Goal: Task Accomplishment & Management: Use online tool/utility

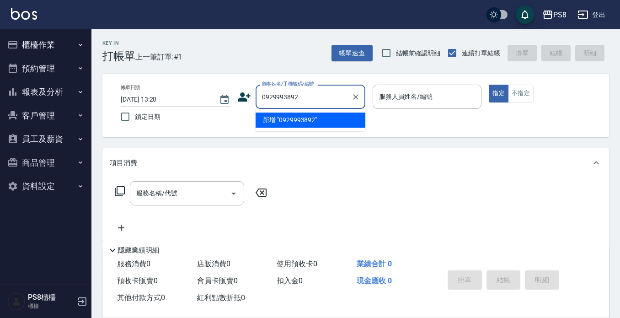
drag, startPoint x: 316, startPoint y: 97, endPoint x: 247, endPoint y: 97, distance: 68.6
click at [248, 97] on div "顧客姓名/手機號碼/編號 0929993892 顧客姓名/手機號碼/編號" at bounding box center [301, 97] width 128 height 24
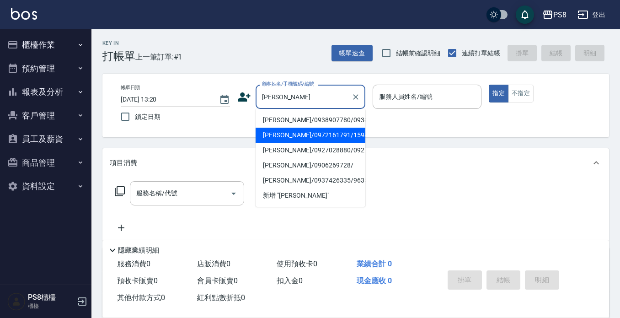
click at [336, 143] on li "[PERSON_NAME]/0972161791/15947" at bounding box center [311, 135] width 110 height 15
type input "[PERSON_NAME]/0972161791/15947"
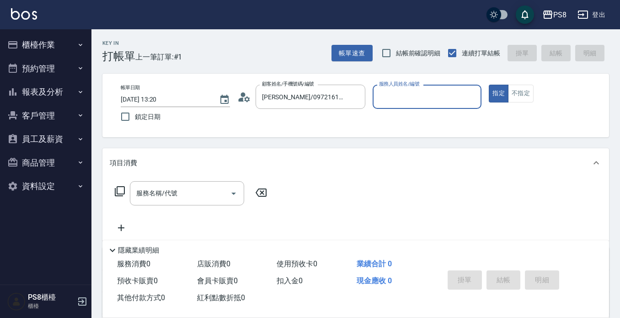
click at [245, 97] on icon at bounding box center [246, 98] width 5 height 5
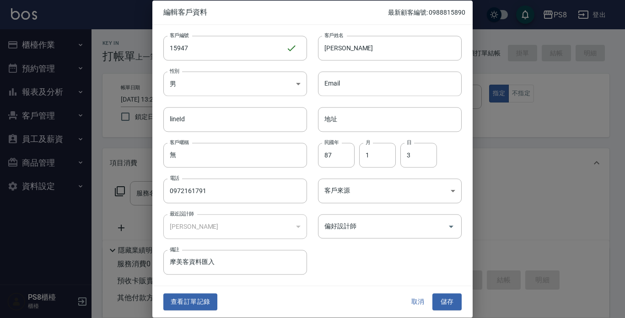
drag, startPoint x: 208, startPoint y: 296, endPoint x: 208, endPoint y: 264, distance: 31.6
click at [209, 296] on button "查看訂單記錄" at bounding box center [190, 302] width 54 height 17
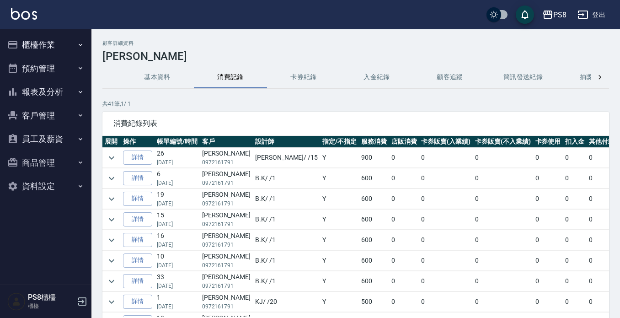
click at [65, 40] on button "櫃檯作業" at bounding box center [46, 45] width 84 height 24
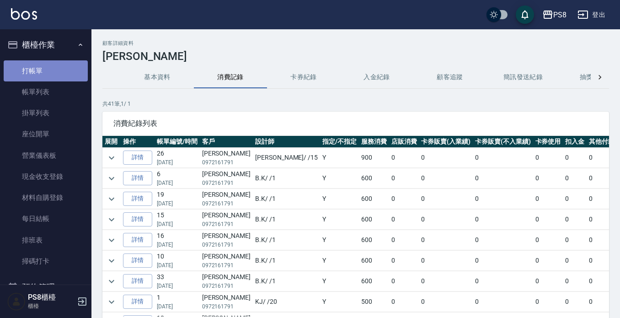
click at [74, 70] on link "打帳單" at bounding box center [46, 70] width 84 height 21
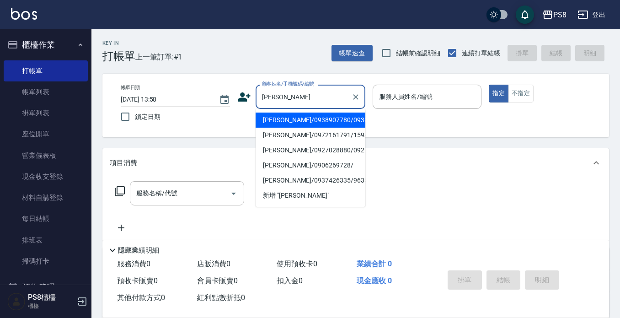
click at [295, 119] on li "[PERSON_NAME]/0938907780/0938907780" at bounding box center [311, 120] width 110 height 15
type input "[PERSON_NAME]/0938907780/0938907780"
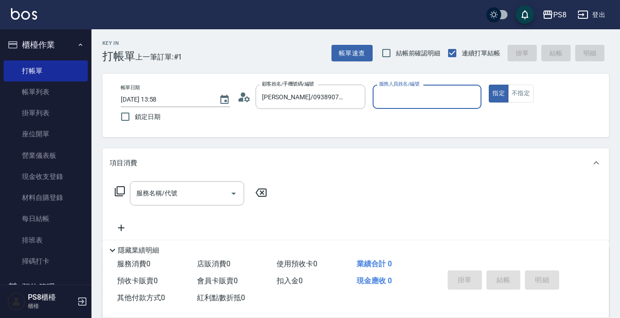
type input "Lita-6"
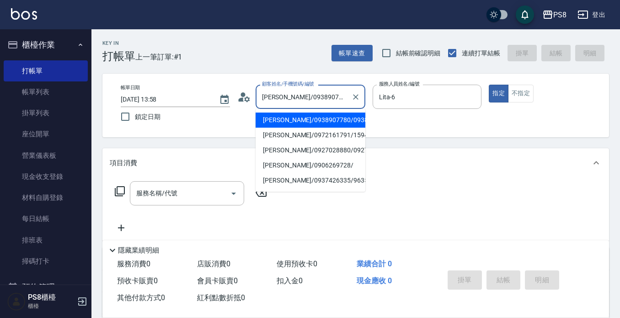
click at [293, 97] on input "[PERSON_NAME]/0938907780/0938907780" at bounding box center [304, 97] width 88 height 16
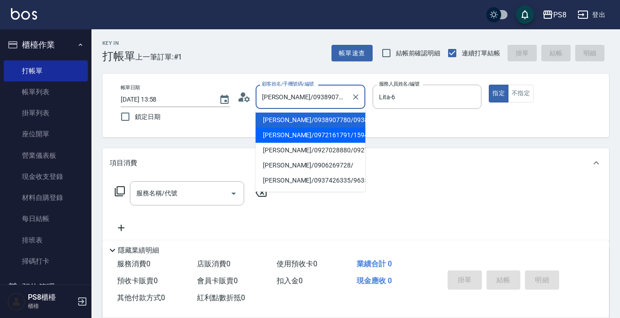
click at [279, 143] on li "[PERSON_NAME]/0972161791/15947" at bounding box center [311, 135] width 110 height 15
type input "[PERSON_NAME]/0972161791/15947"
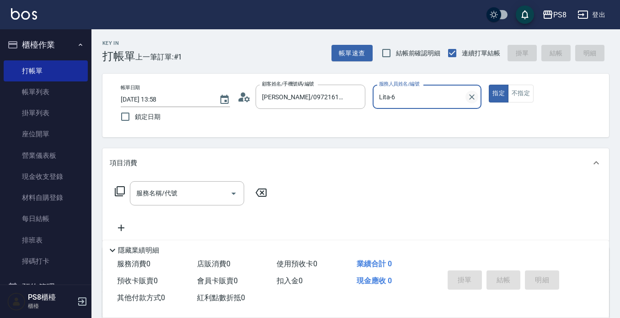
click at [472, 94] on icon "Clear" at bounding box center [472, 96] width 9 height 9
type input "EMMA-15"
type button "true"
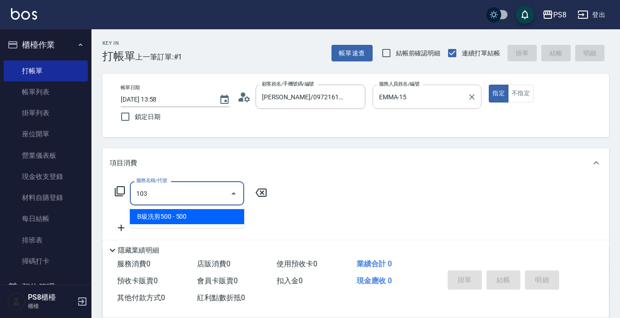
type input "B級洗剪500(103)"
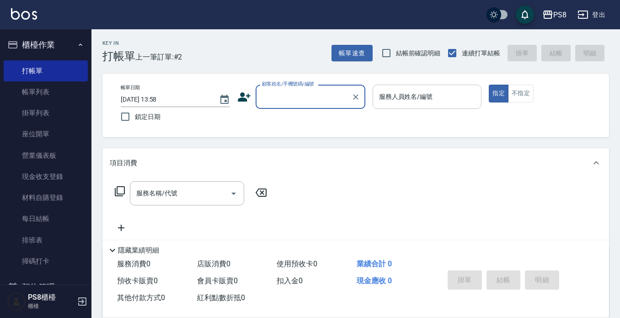
click at [61, 43] on button "櫃檯作業" at bounding box center [46, 45] width 84 height 24
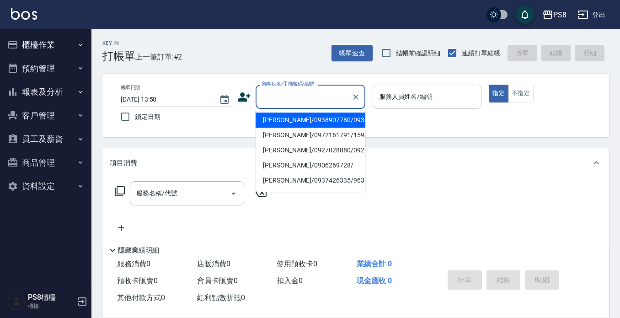
click at [297, 89] on input "顧客姓名/手機號碼/編號" at bounding box center [304, 97] width 88 height 16
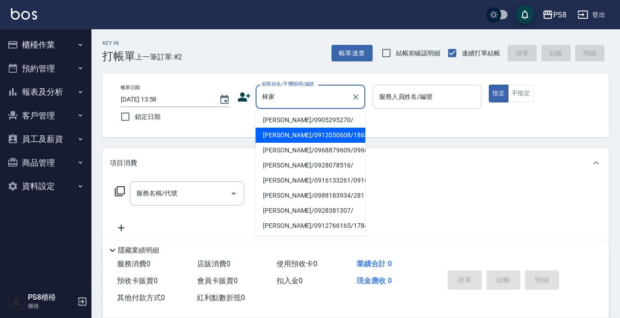
click at [293, 136] on li "[PERSON_NAME]/0912050608/18633" at bounding box center [311, 135] width 110 height 15
type input "[PERSON_NAME]/0912050608/18633"
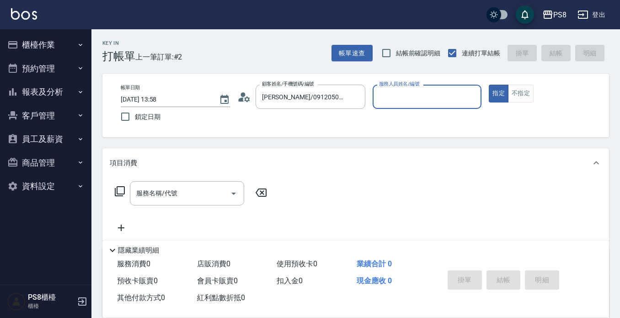
type input "佳亭-8"
click at [192, 198] on input "服務名稱/代號" at bounding box center [180, 193] width 92 height 16
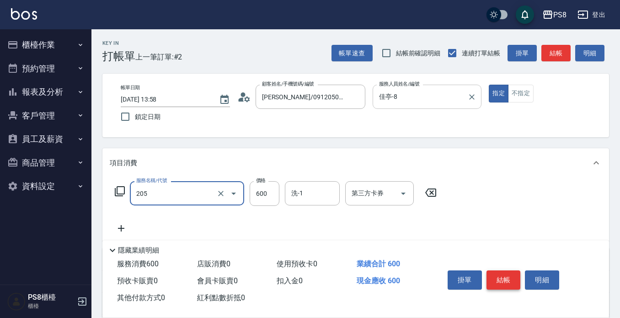
type input "A級洗剪600(205)"
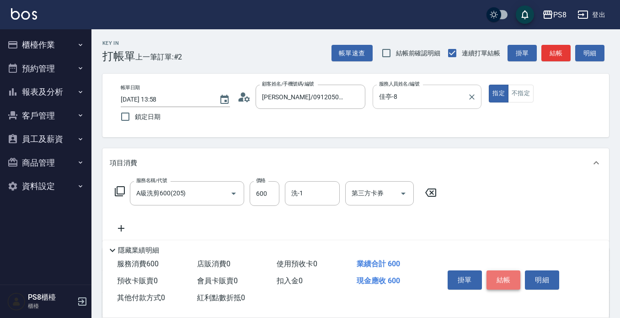
click at [509, 279] on button "結帳" at bounding box center [504, 279] width 34 height 19
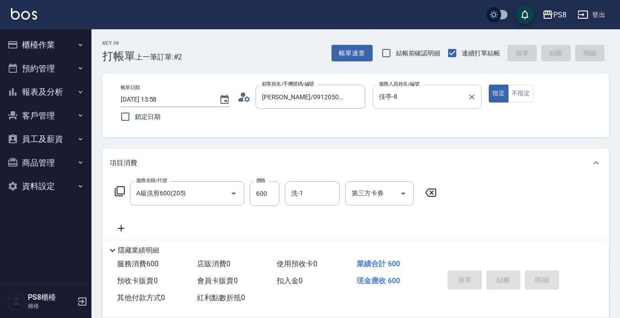
type input "[DATE] 14:02"
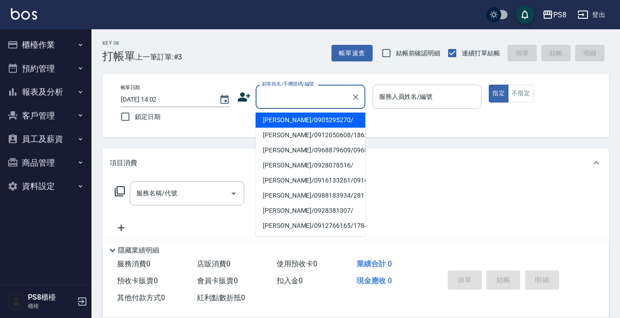
click at [293, 92] on input "顧客姓名/手機號碼/編號" at bounding box center [304, 97] width 88 height 16
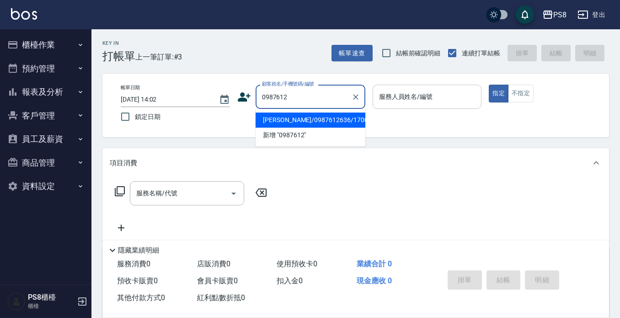
click at [294, 116] on li "[PERSON_NAME]/0987612636/17000" at bounding box center [311, 120] width 110 height 15
type input "[PERSON_NAME]/0987612636/17000"
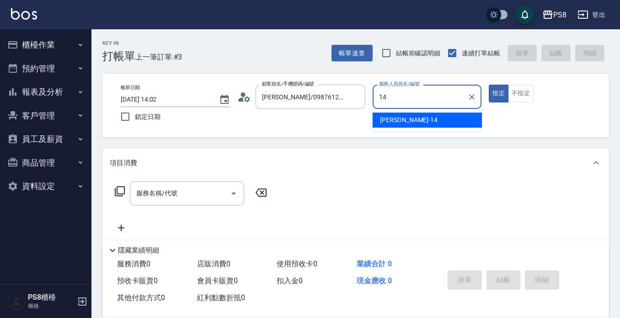
type input "[PERSON_NAME]-14"
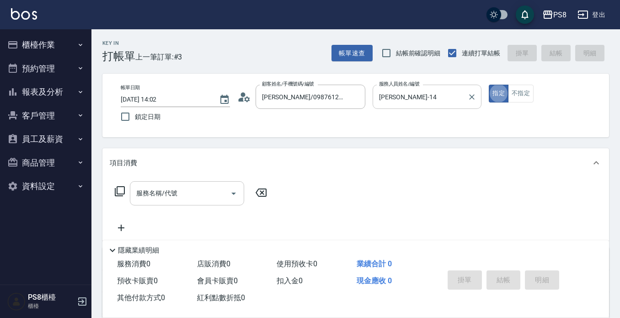
click at [179, 192] on input "服務名稱/代號" at bounding box center [180, 193] width 92 height 16
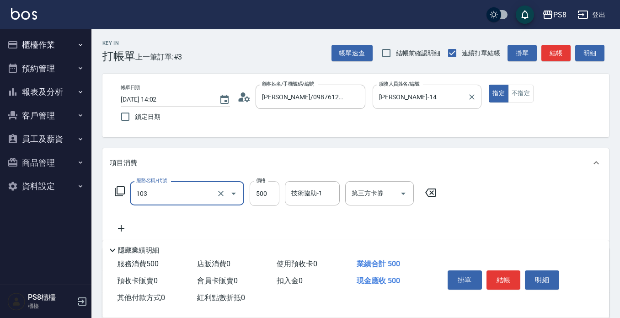
type input "B級洗剪500(103)"
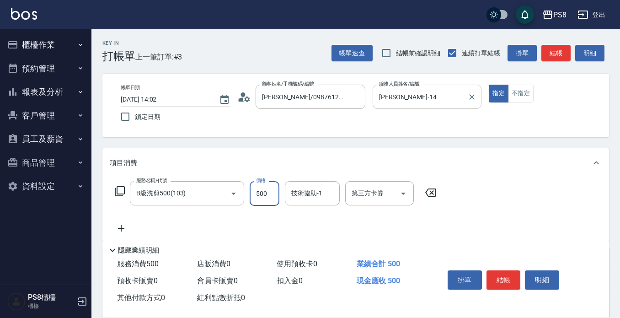
click at [271, 190] on input "500" at bounding box center [265, 193] width 30 height 25
type input "600"
click at [505, 274] on button "結帳" at bounding box center [504, 279] width 34 height 19
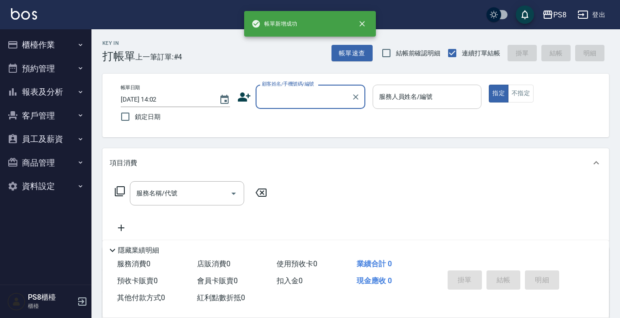
click at [271, 100] on input "顧客姓名/手機號碼/編號" at bounding box center [304, 97] width 88 height 16
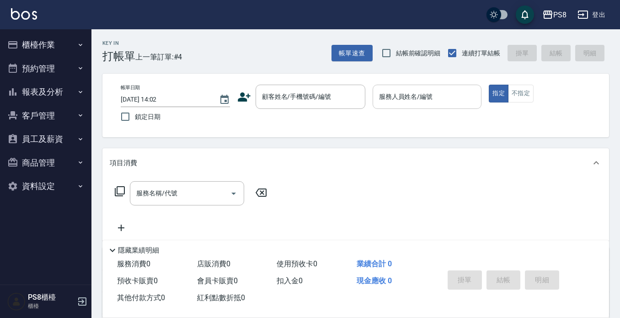
click at [239, 99] on icon at bounding box center [244, 96] width 13 height 9
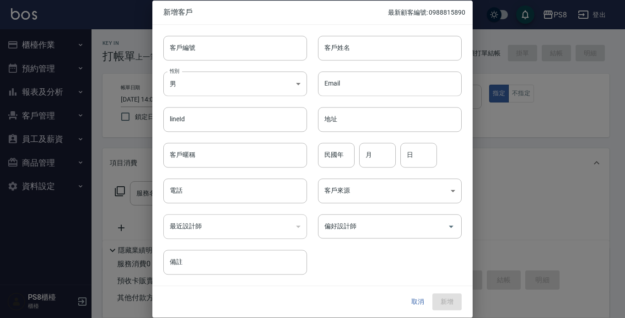
click at [413, 299] on button "取消" at bounding box center [417, 302] width 29 height 17
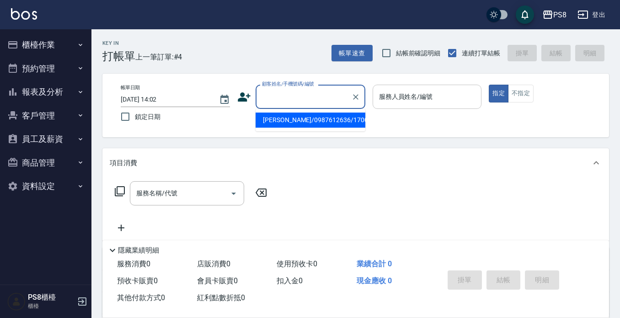
click at [322, 103] on input "顧客姓名/手機號碼/編號" at bounding box center [304, 97] width 88 height 16
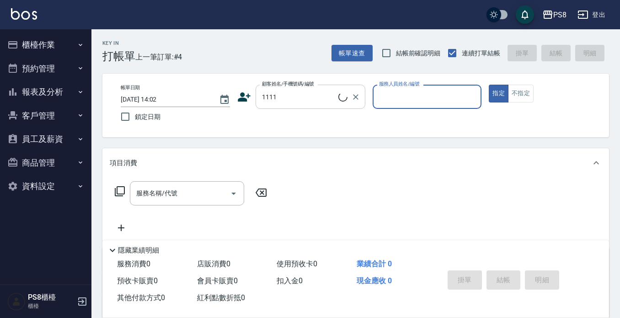
type input "帥哥/帥哥1111/1111"
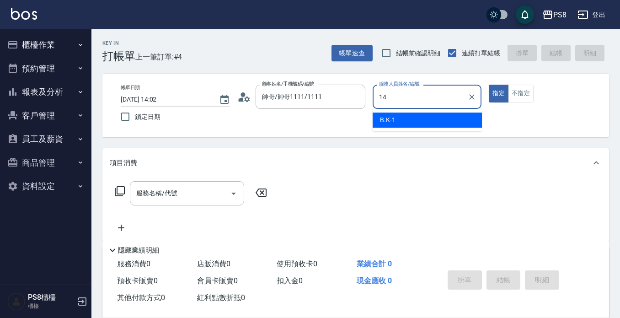
type input "[PERSON_NAME]-14"
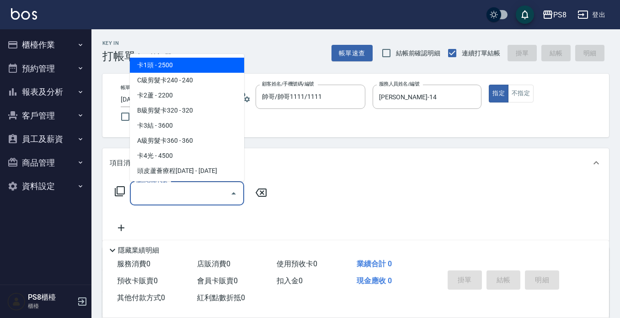
click at [197, 198] on input "服務名稱/代號" at bounding box center [180, 193] width 92 height 16
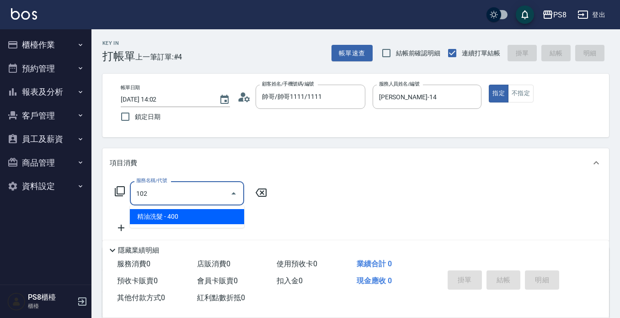
click at [204, 219] on span "精油洗髮 - 400" at bounding box center [187, 216] width 114 height 15
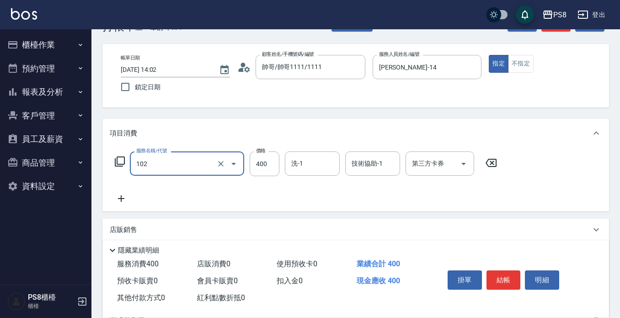
scroll to position [46, 0]
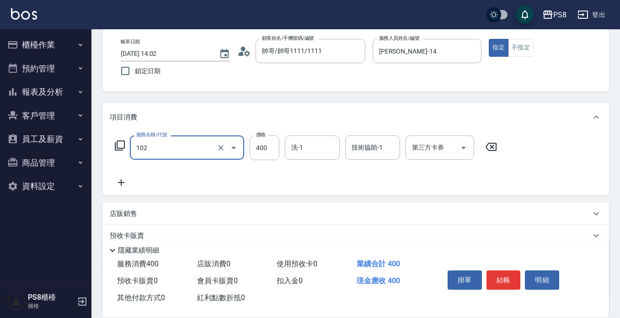
type input "精油洗髮(102)"
click at [116, 183] on icon at bounding box center [121, 182] width 23 height 11
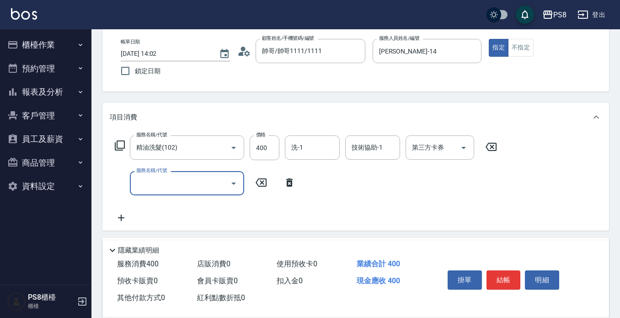
click at [152, 186] on input "服務名稱/代號" at bounding box center [180, 183] width 92 height 16
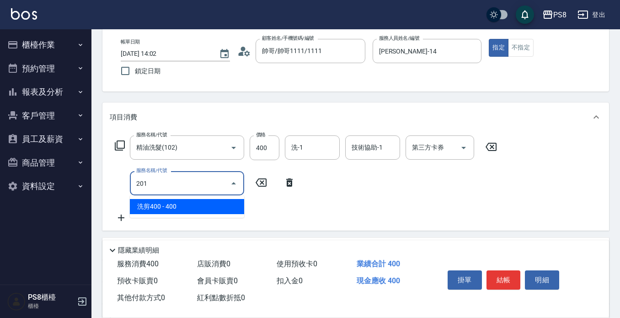
click at [156, 205] on span "洗剪400 - 400" at bounding box center [187, 206] width 114 height 15
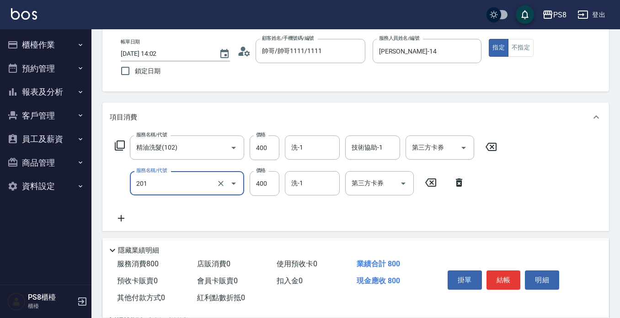
type input "洗剪400(201)"
click at [260, 216] on div "服務名稱/代號 精油洗髮(102) 服務名稱/代號 價格 400 價格 洗-1 洗-1 技術協助-1 技術協助-1 第三方卡券 第三方卡券 服務名稱/代號 洗…" at bounding box center [306, 179] width 393 height 88
click at [507, 278] on button "結帳" at bounding box center [504, 279] width 34 height 19
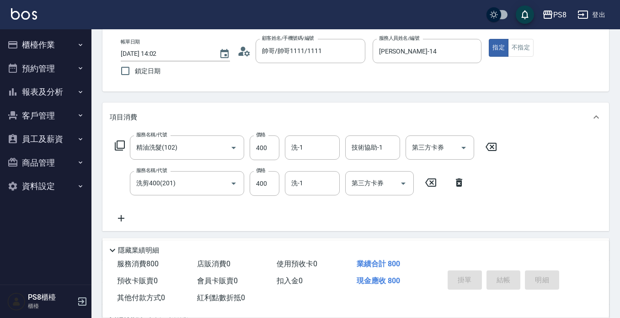
type input "[DATE] 14:03"
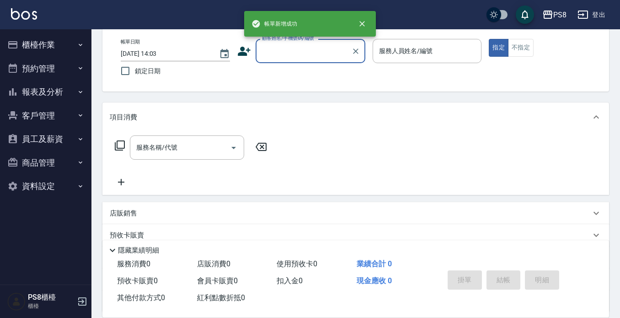
click at [286, 54] on input "顧客姓名/手機號碼/編號" at bounding box center [304, 51] width 88 height 16
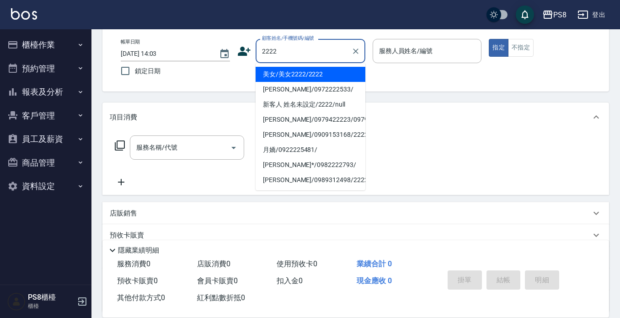
click at [286, 77] on li "美女/美女2222/2222" at bounding box center [311, 74] width 110 height 15
type input "美女/美女2222/2222"
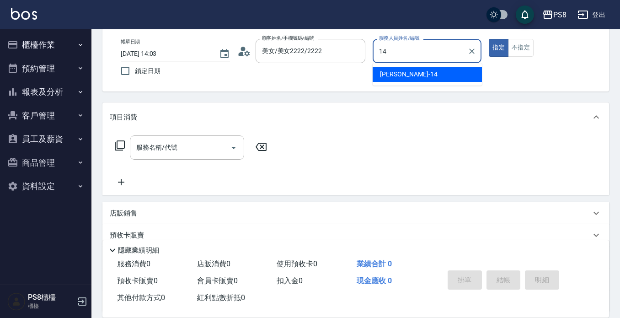
type input "[PERSON_NAME]-14"
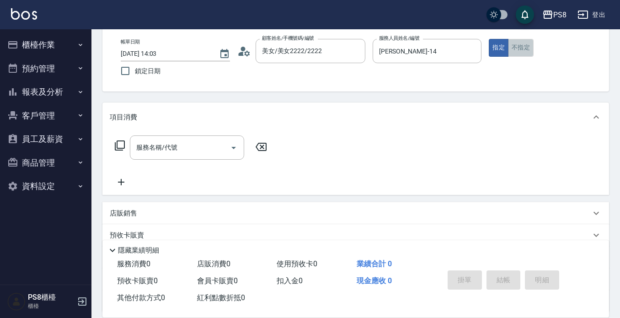
click at [527, 48] on button "不指定" at bounding box center [521, 48] width 26 height 18
click at [194, 150] on input "服務名稱/代號" at bounding box center [180, 148] width 92 height 16
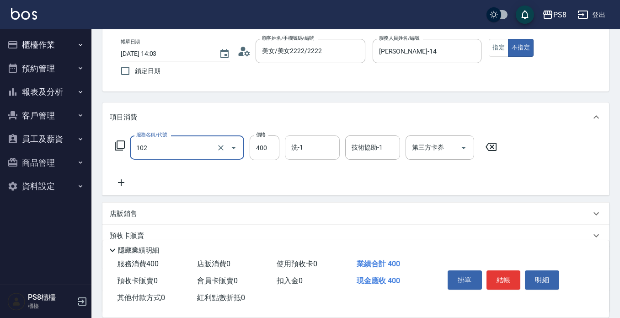
type input "精油洗髮(102)"
click at [318, 151] on input "洗-1" at bounding box center [312, 148] width 47 height 16
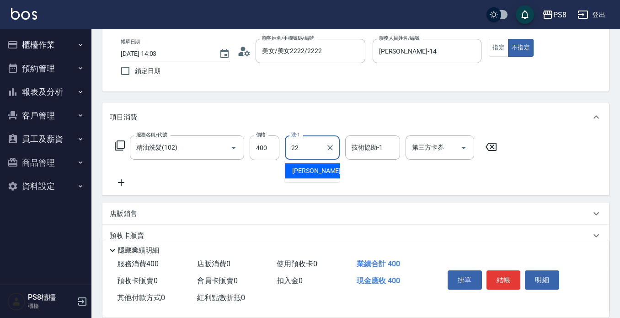
type input "[PERSON_NAME]-22"
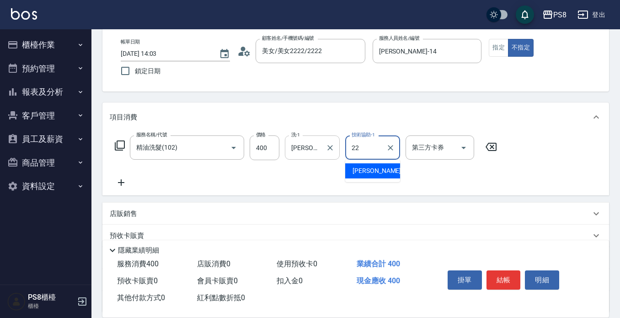
type input "[PERSON_NAME]-22"
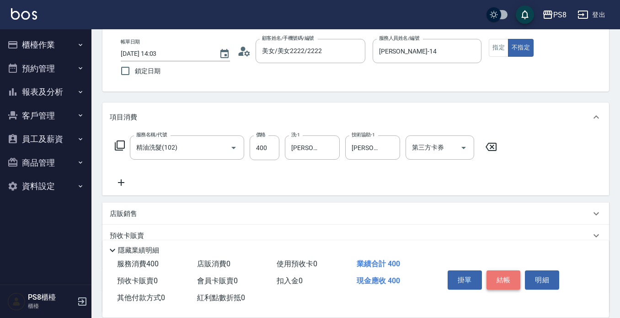
click at [501, 279] on button "結帳" at bounding box center [504, 279] width 34 height 19
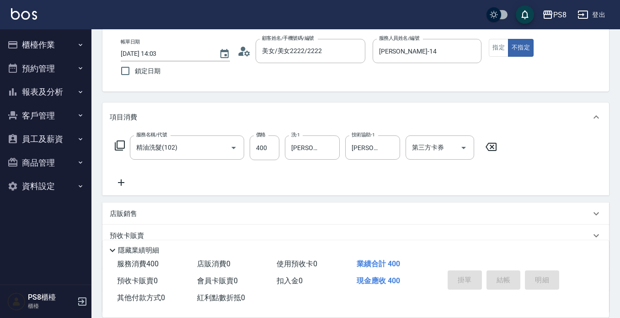
type input "[DATE] 14:04"
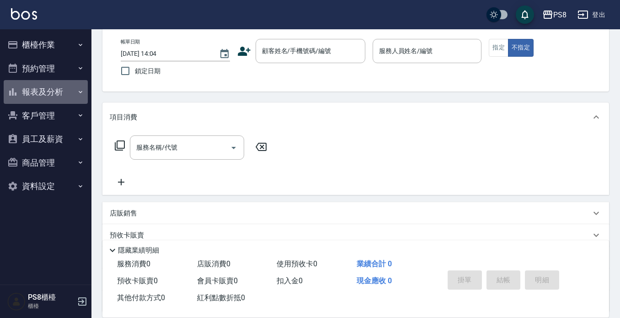
click at [45, 97] on button "報表及分析" at bounding box center [46, 92] width 84 height 24
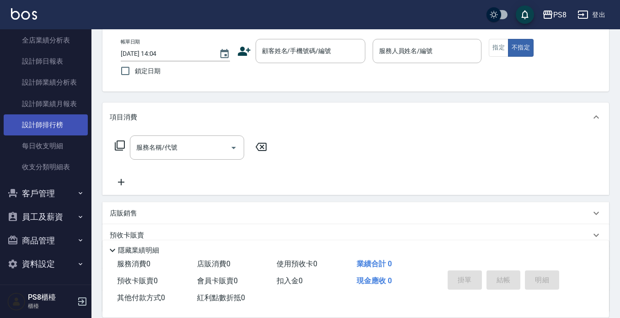
scroll to position [186, 0]
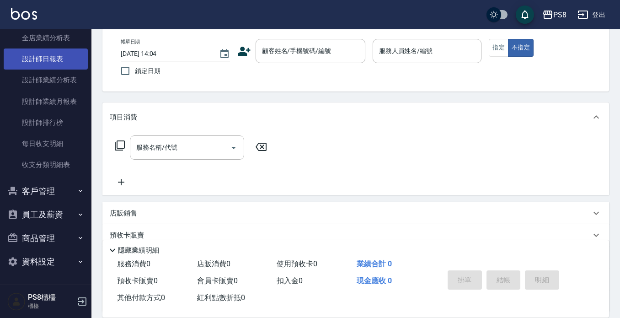
click at [67, 58] on link "設計師日報表" at bounding box center [46, 58] width 84 height 21
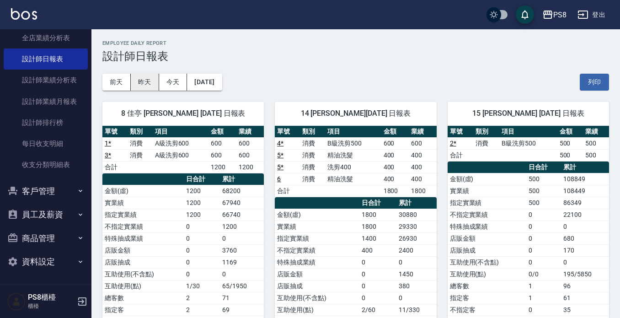
click at [150, 83] on button "昨天" at bounding box center [145, 82] width 28 height 17
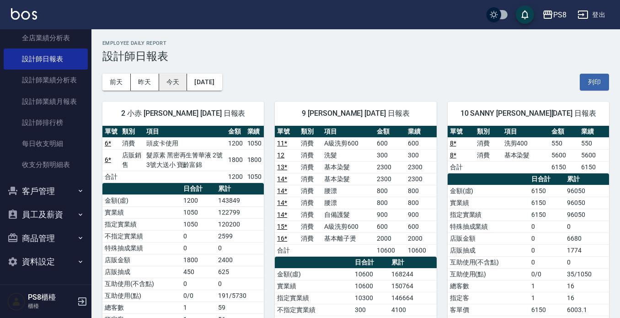
click at [174, 77] on button "今天" at bounding box center [173, 82] width 28 height 17
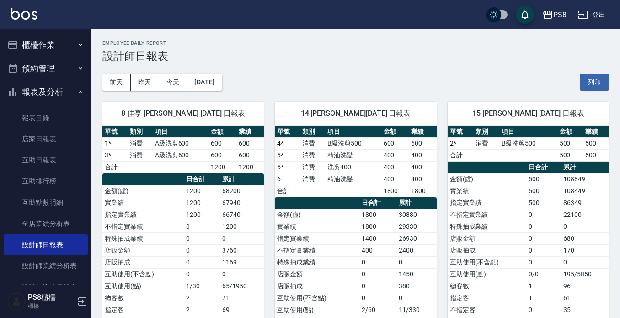
click at [50, 41] on button "櫃檯作業" at bounding box center [46, 45] width 84 height 24
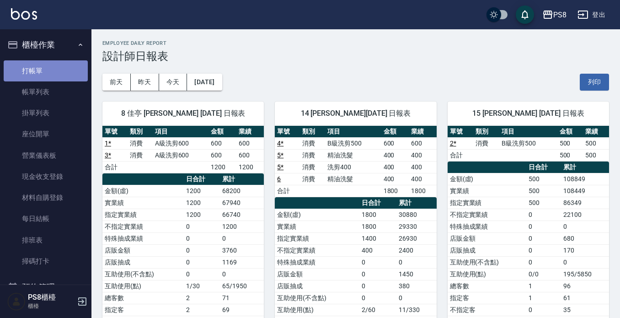
click at [46, 72] on link "打帳單" at bounding box center [46, 70] width 84 height 21
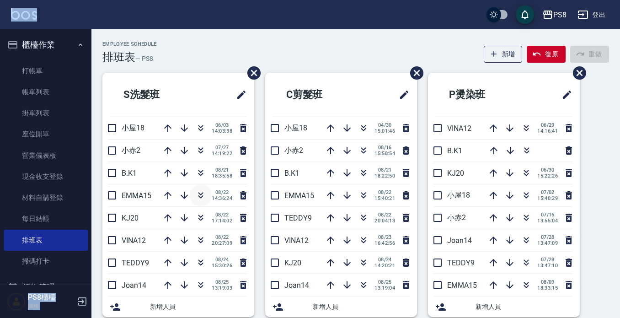
click at [197, 194] on icon "button" at bounding box center [200, 195] width 11 height 11
click at [126, 3] on div "PS8 登出" at bounding box center [310, 14] width 620 height 29
click at [185, 48] on div "Employee Schedule 排班表 — PS8 新增 復原 重做" at bounding box center [355, 52] width 507 height 22
